Goal: Information Seeking & Learning: Learn about a topic

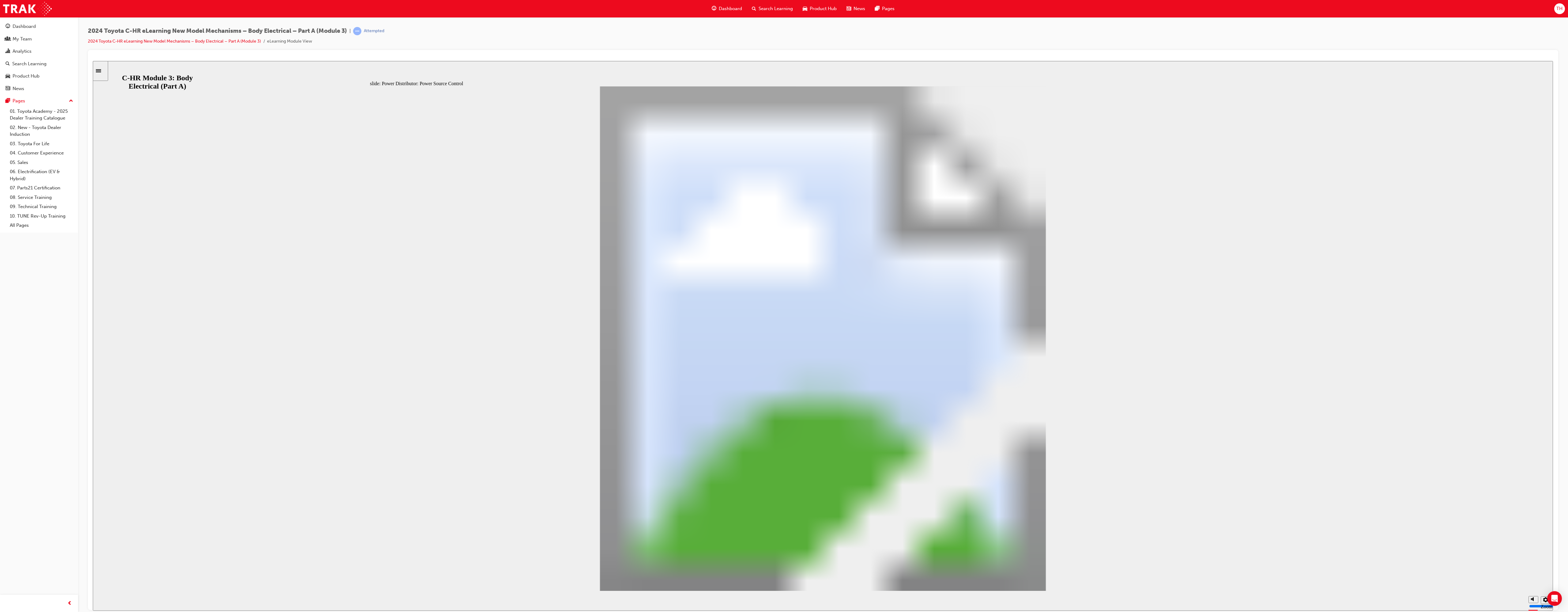
drag, startPoint x: 1051, startPoint y: 570, endPoint x: 1052, endPoint y: 566, distance: 4.1
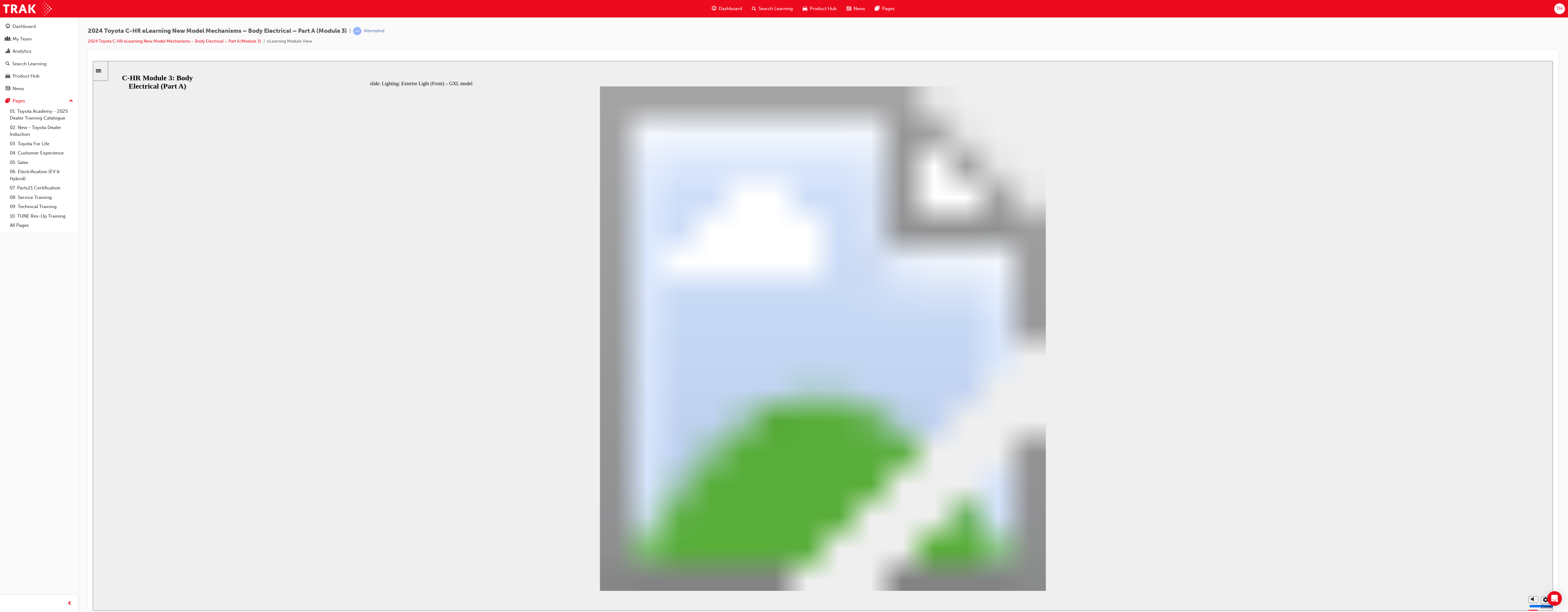
drag, startPoint x: 1135, startPoint y: 543, endPoint x: 1195, endPoint y: 482, distance: 85.6
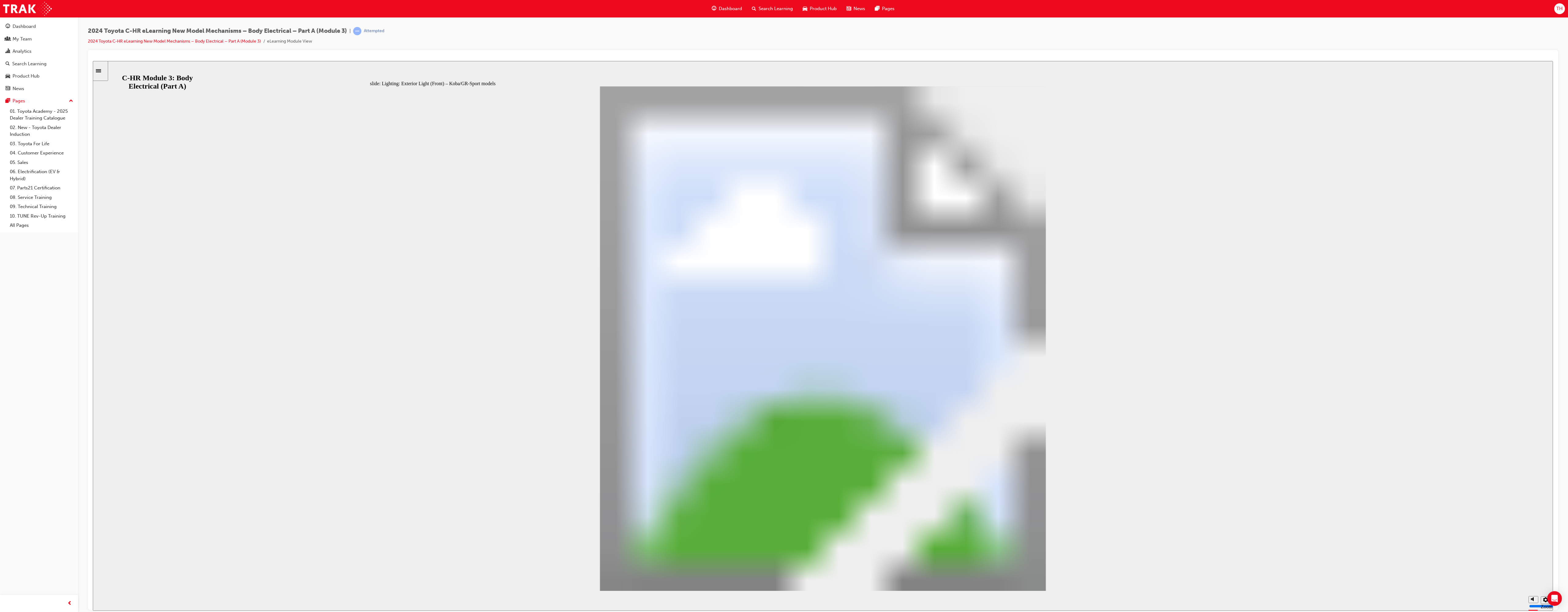
drag, startPoint x: 1170, startPoint y: 365, endPoint x: 1163, endPoint y: 368, distance: 7.6
